Goal: Information Seeking & Learning: Learn about a topic

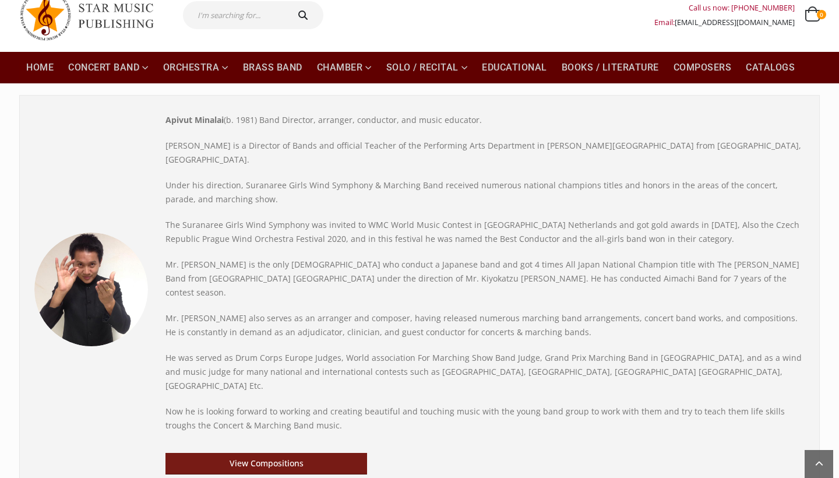
scroll to position [39, 0]
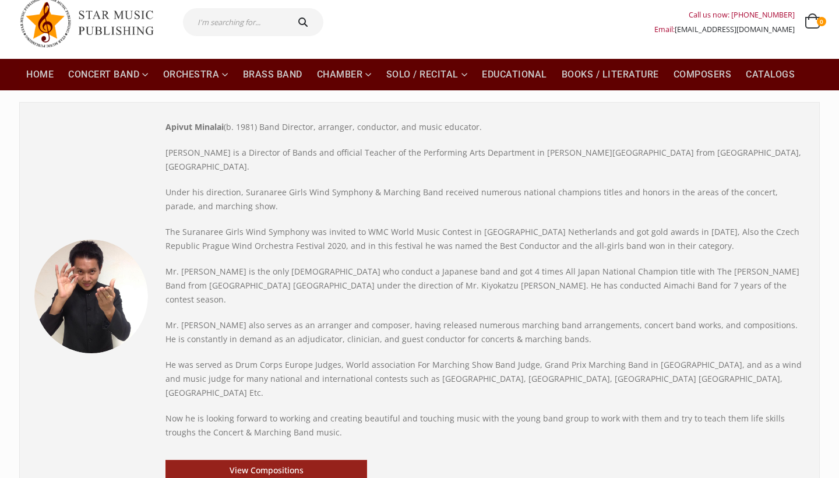
click at [241, 460] on link "View Compositions" at bounding box center [266, 471] width 202 height 22
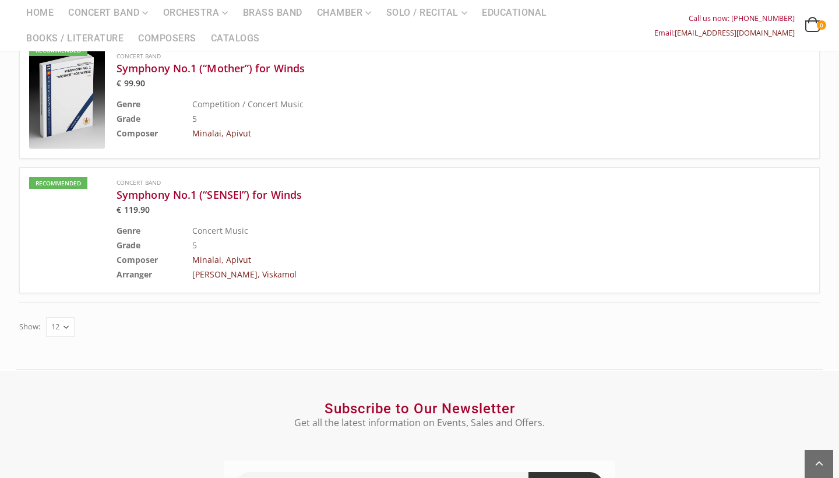
scroll to position [763, 0]
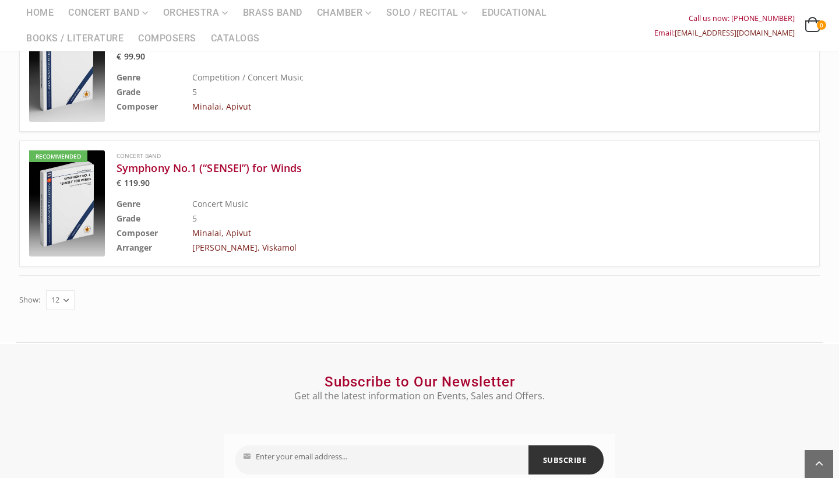
select select "24"
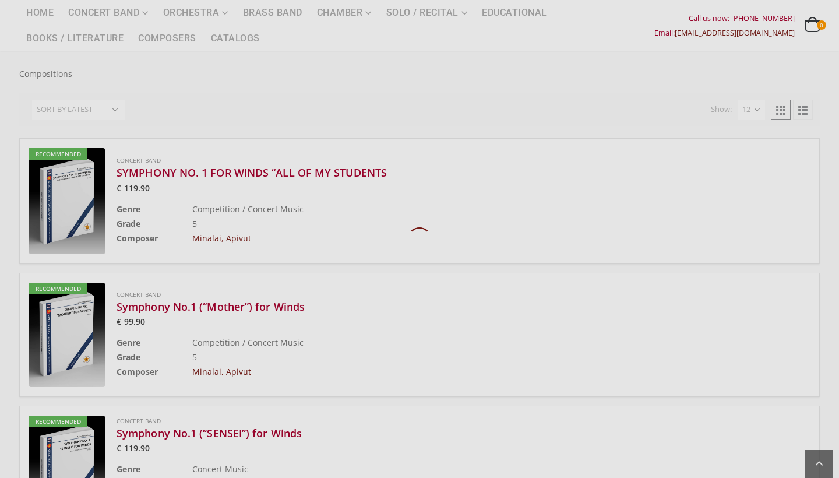
scroll to position [486, 0]
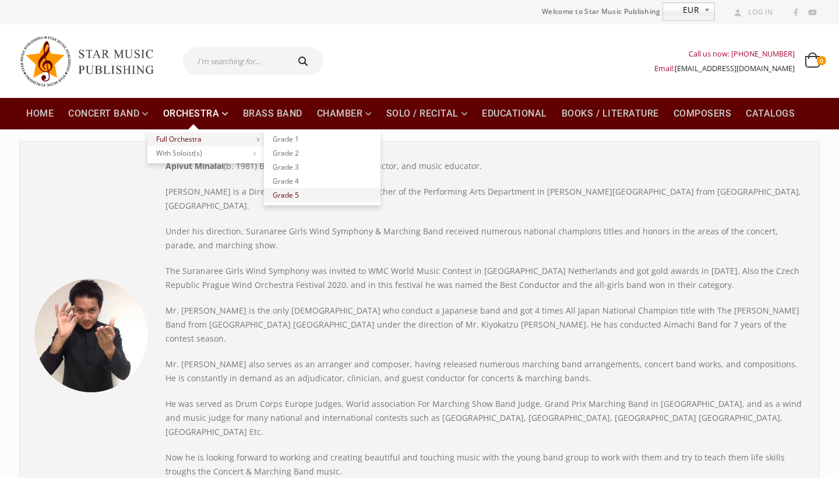
click at [288, 192] on link "Grade 5" at bounding box center [322, 195] width 117 height 14
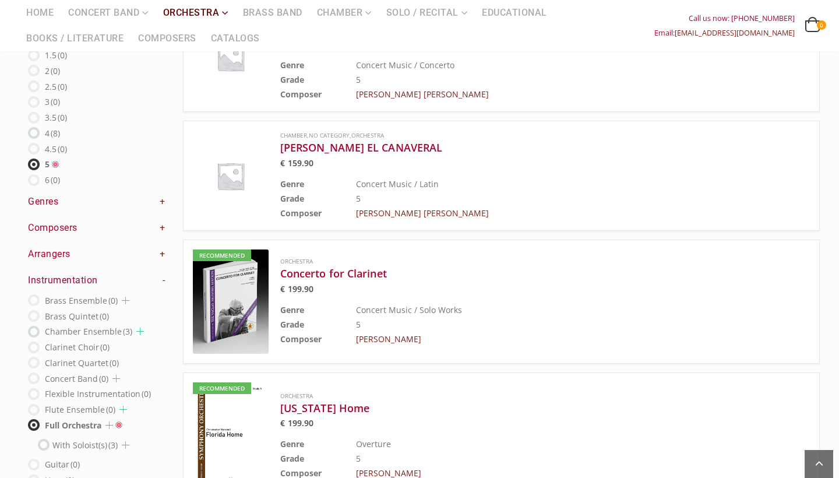
scroll to position [177, 0]
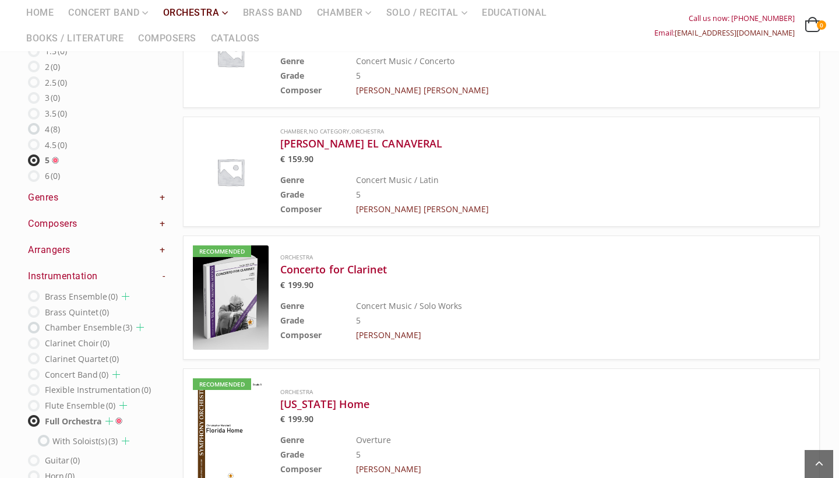
click at [86, 376] on label "Concert Band (0)" at bounding box center [77, 374] width 64 height 15
click at [75, 376] on label "Concert Band (0)" at bounding box center [77, 374] width 64 height 15
click at [35, 375] on ins at bounding box center [34, 374] width 12 height 12
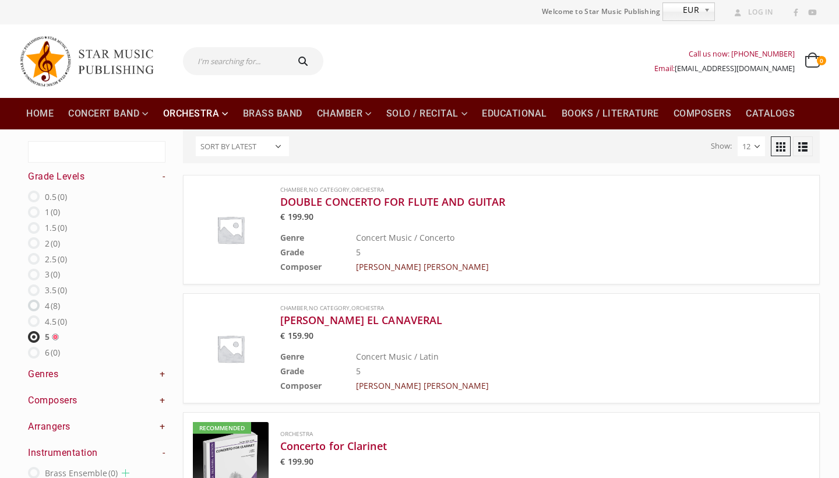
scroll to position [0, 0]
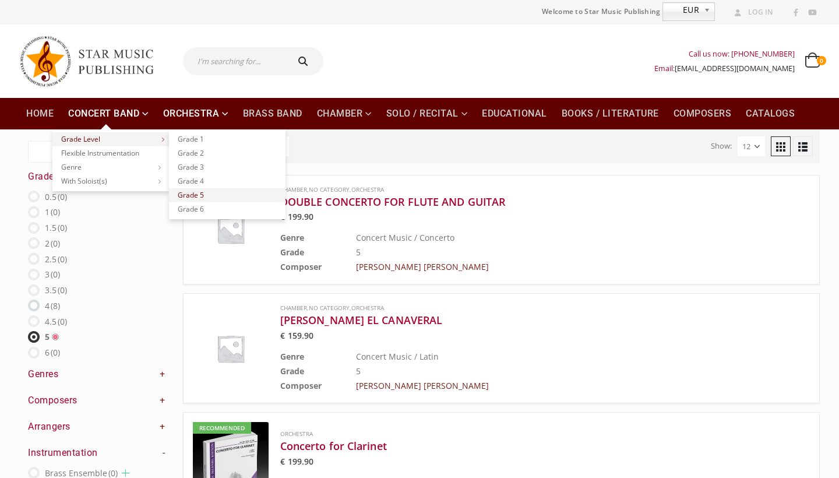
click at [195, 189] on link "Grade 5" at bounding box center [227, 195] width 117 height 14
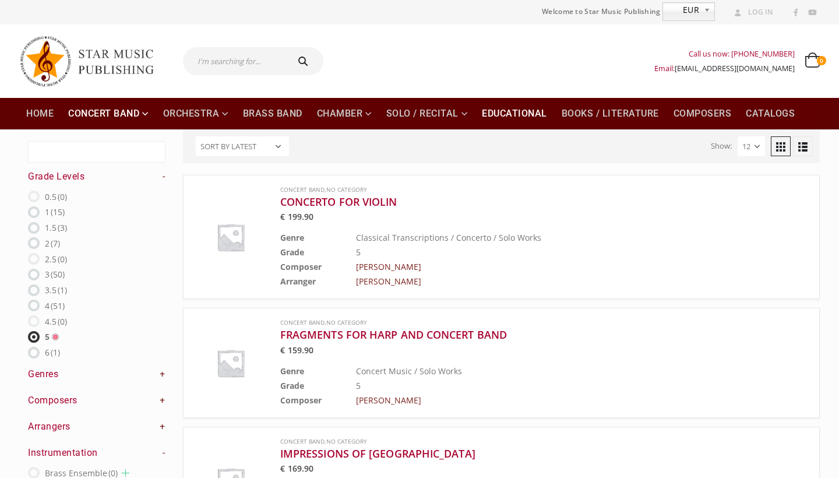
click at [497, 119] on link "Educational" at bounding box center [514, 113] width 79 height 31
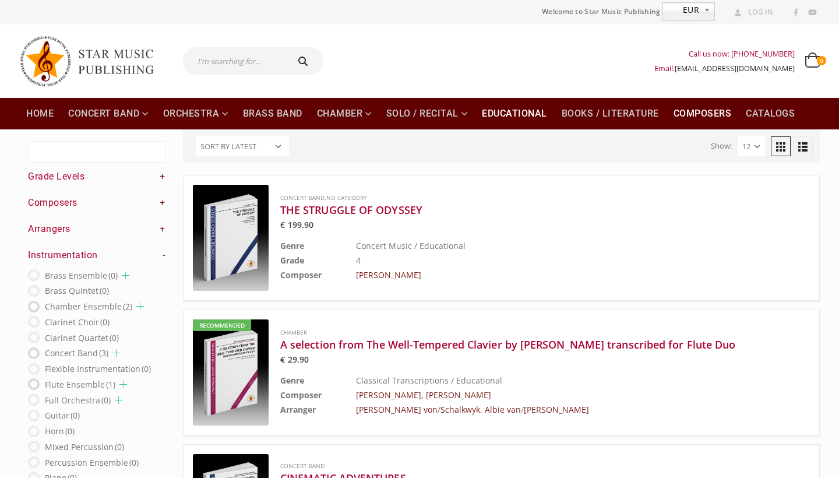
click at [695, 114] on link "Composers" at bounding box center [703, 113] width 72 height 31
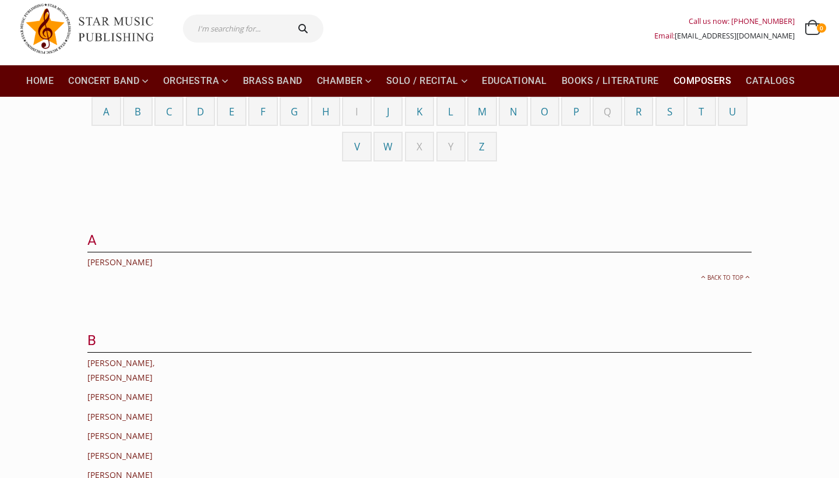
scroll to position [37, 0]
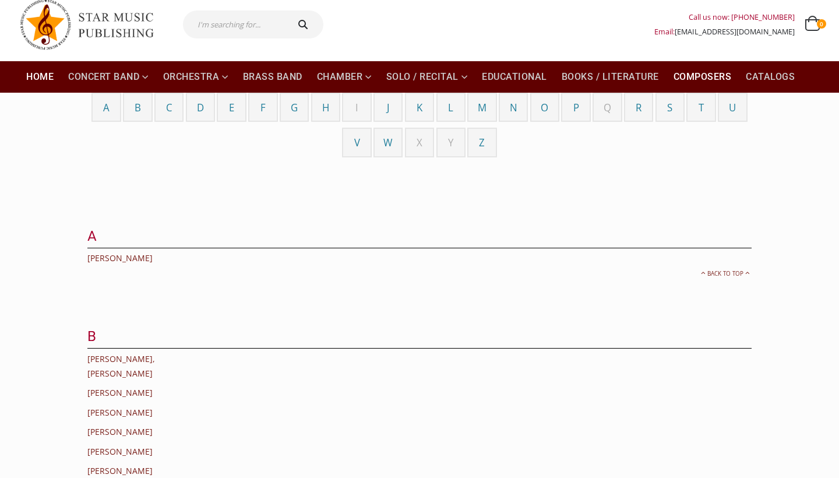
click at [33, 73] on link "Home" at bounding box center [39, 76] width 41 height 31
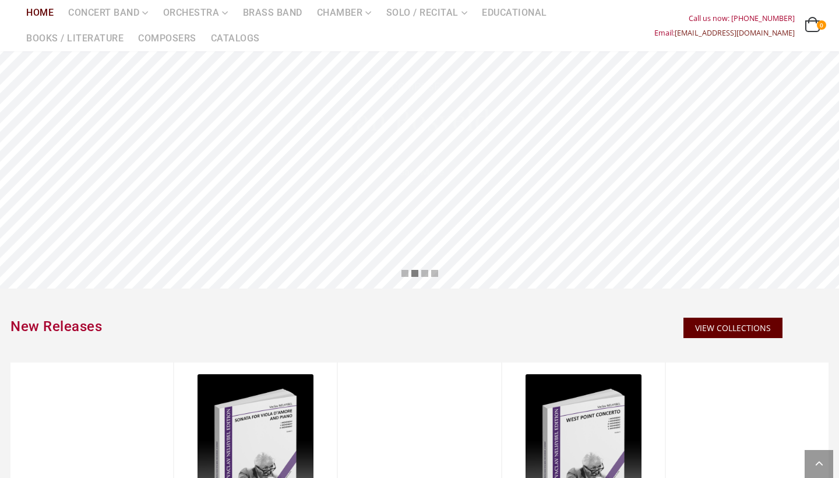
scroll to position [466, 0]
